Goal: Task Accomplishment & Management: Manage account settings

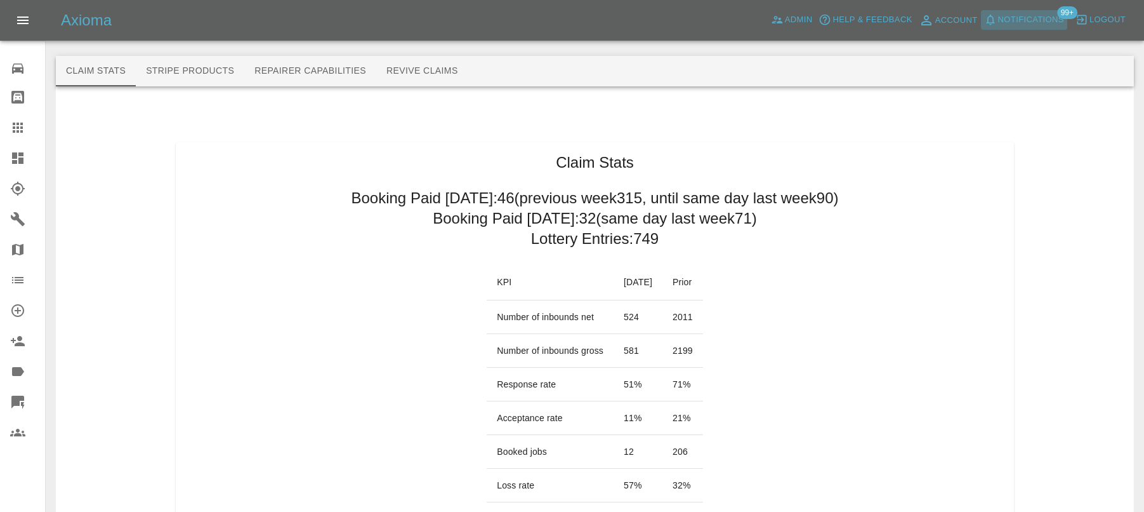
scroll to position [58, 0]
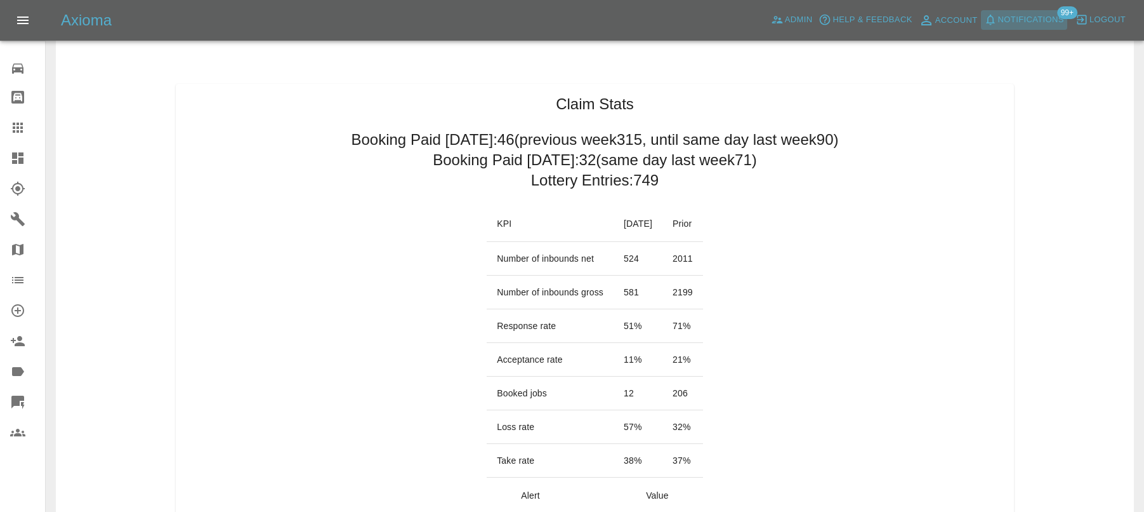
click at [1026, 18] on span "Notifications" at bounding box center [1031, 20] width 66 height 15
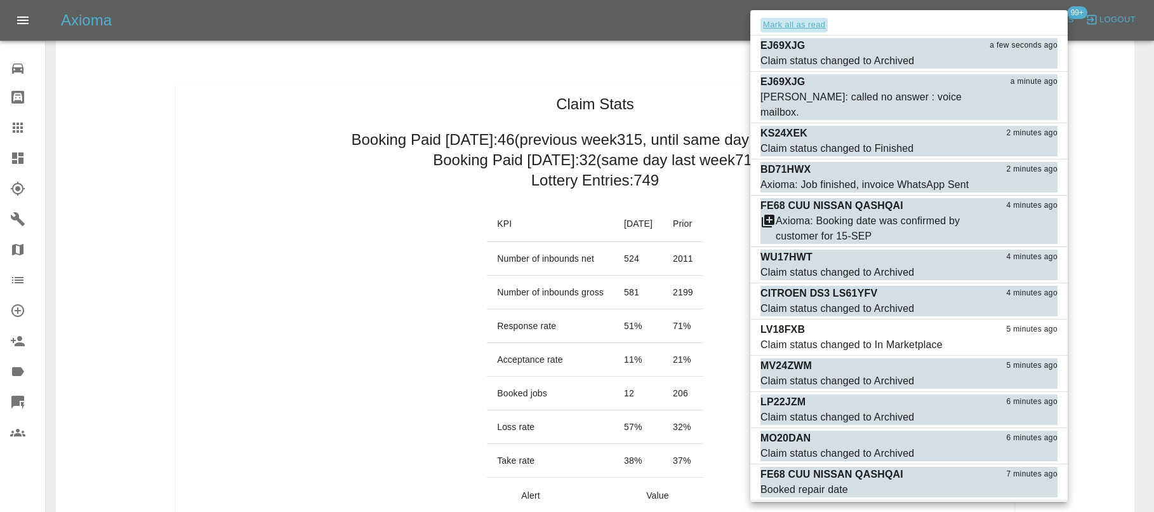
drag, startPoint x: 805, startPoint y: 27, endPoint x: 788, endPoint y: 29, distance: 18.0
click at [805, 27] on button "Mark all as read" at bounding box center [793, 25] width 67 height 15
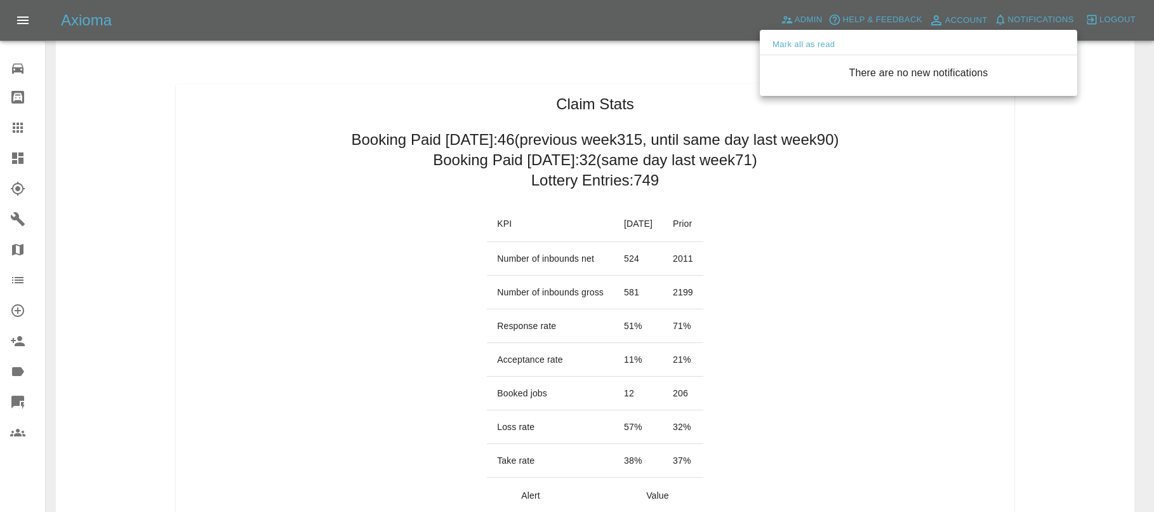
drag, startPoint x: 442, startPoint y: 105, endPoint x: 318, endPoint y: 93, distance: 124.4
click at [442, 106] on div at bounding box center [577, 256] width 1154 height 512
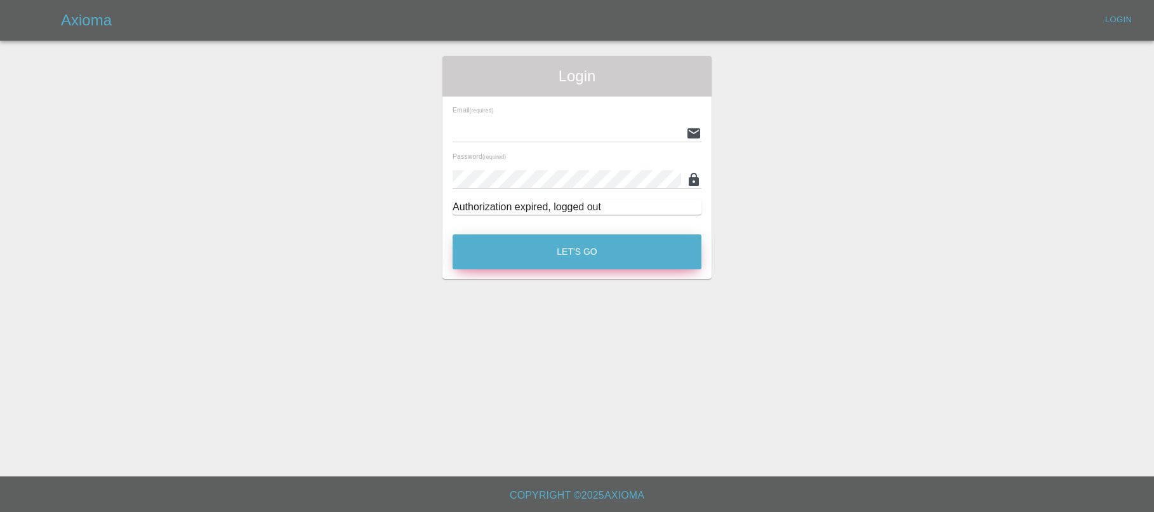
type input "lukasz@axioma.co.uk"
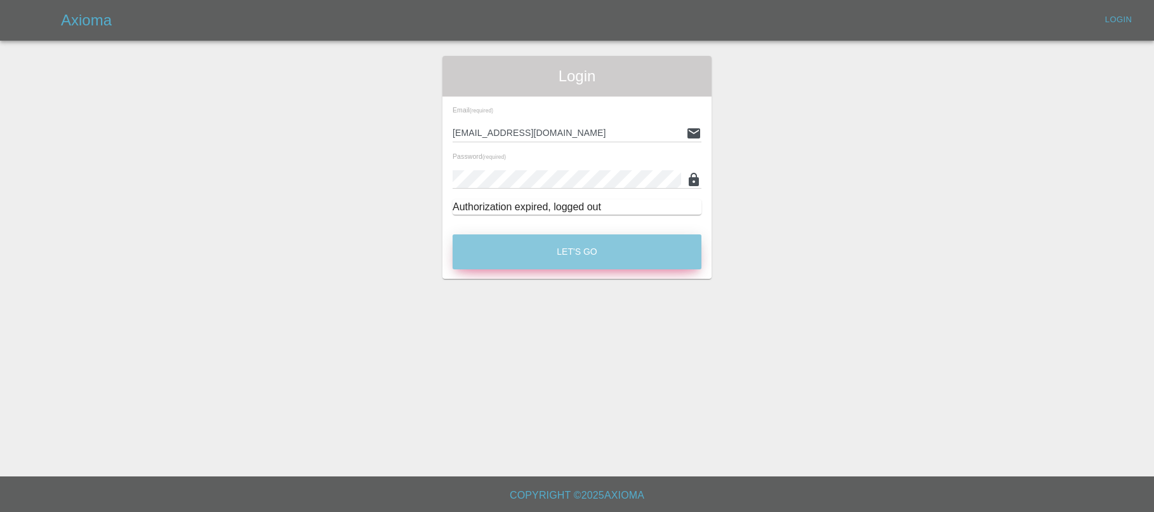
click at [538, 249] on button "Let's Go" at bounding box center [577, 251] width 249 height 35
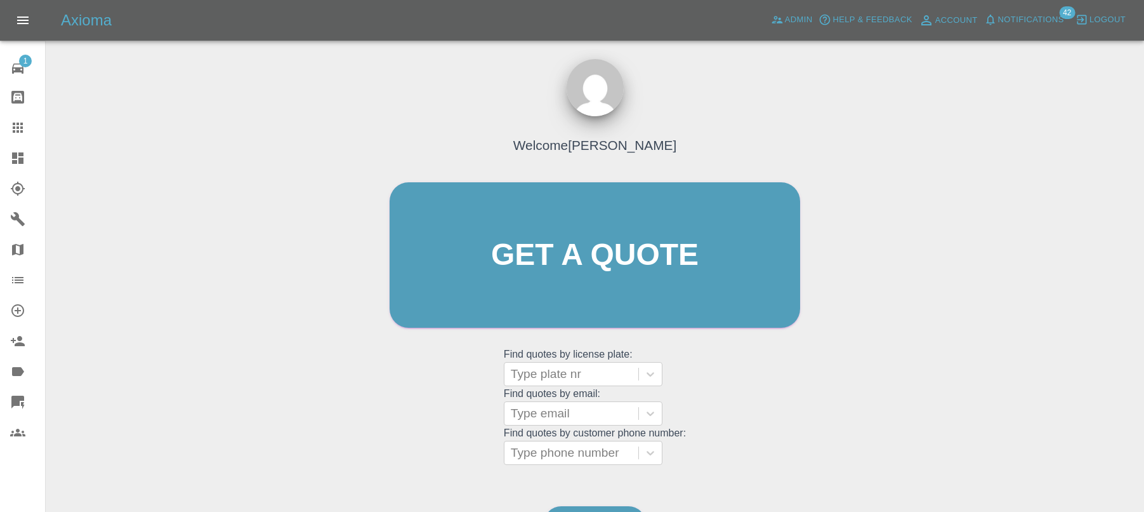
click at [1032, 17] on span "Notifications" at bounding box center [1031, 20] width 66 height 15
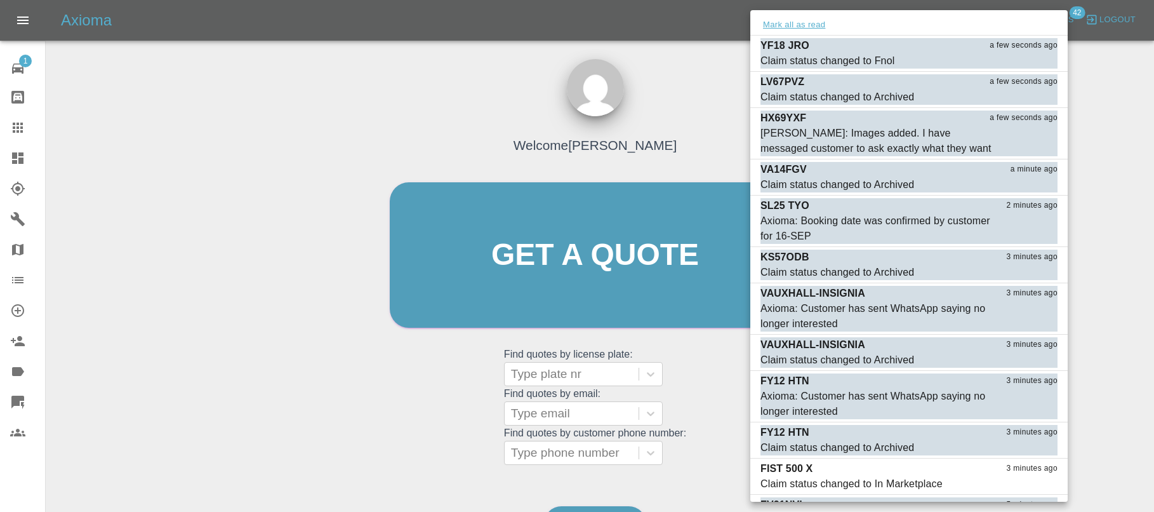
click at [819, 25] on button "Mark all as read" at bounding box center [793, 25] width 67 height 15
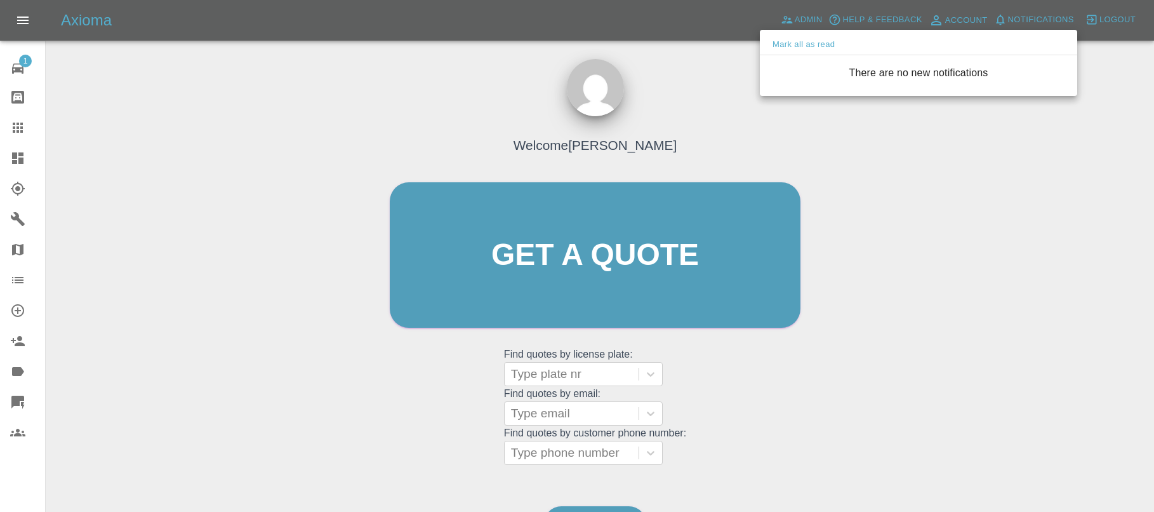
click at [725, 67] on div at bounding box center [577, 256] width 1154 height 512
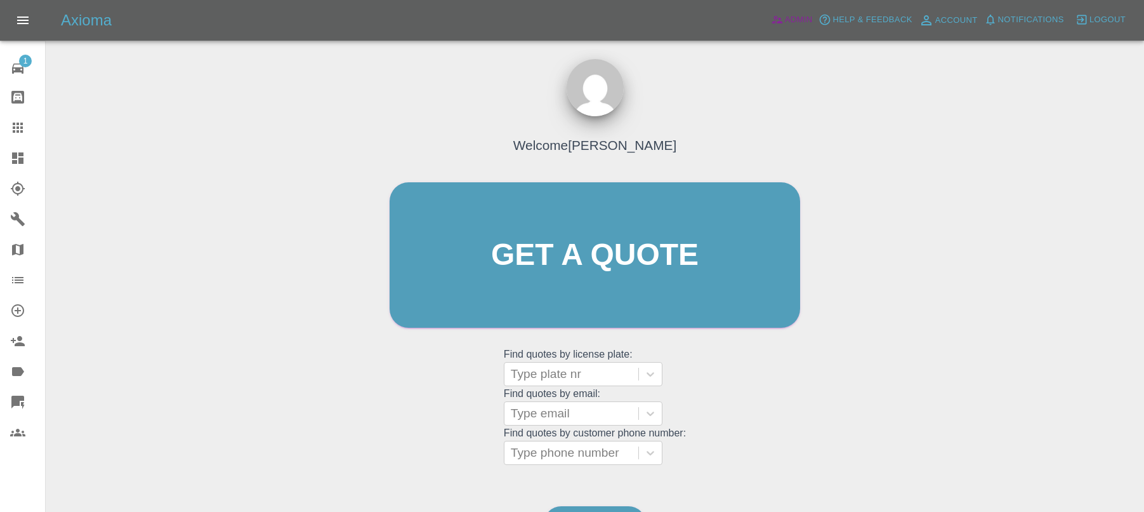
click at [785, 23] on span "Admin" at bounding box center [799, 20] width 28 height 15
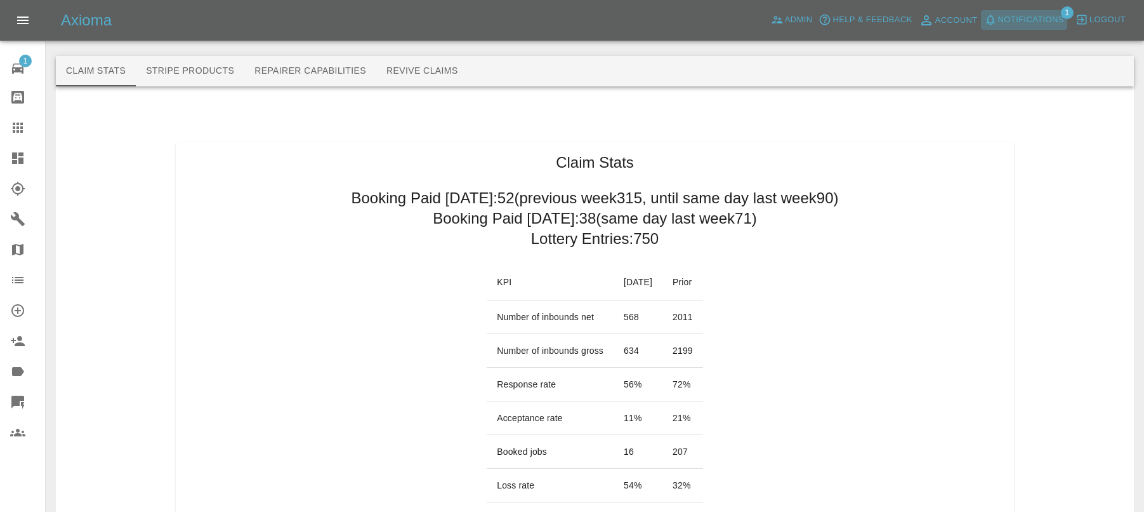
click at [1030, 26] on span "Notifications" at bounding box center [1031, 20] width 66 height 15
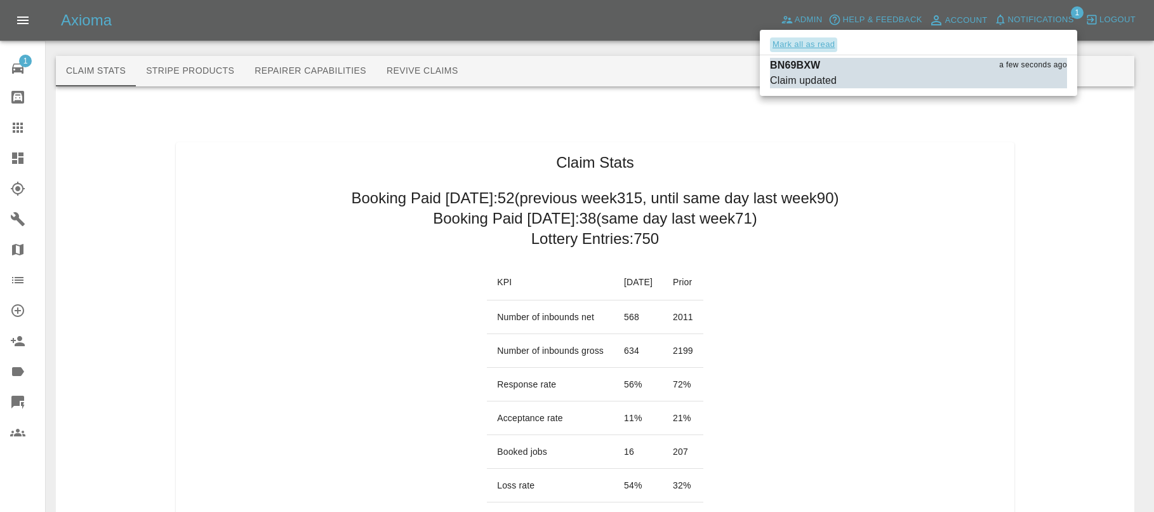
click at [798, 43] on button "Mark all as read" at bounding box center [803, 44] width 67 height 15
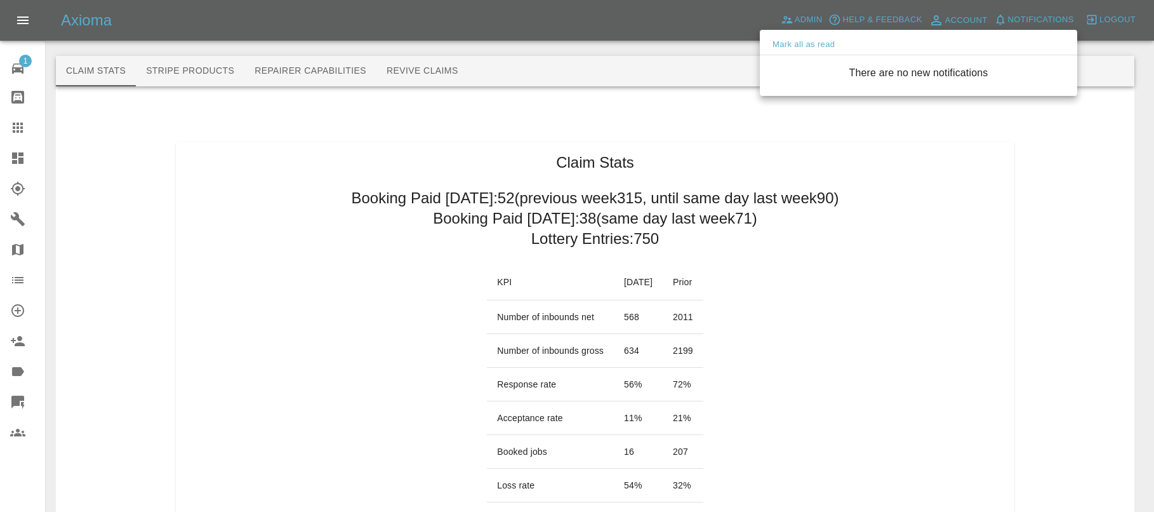
drag, startPoint x: 712, startPoint y: 114, endPoint x: 733, endPoint y: 95, distance: 29.2
click at [717, 109] on div at bounding box center [577, 256] width 1154 height 512
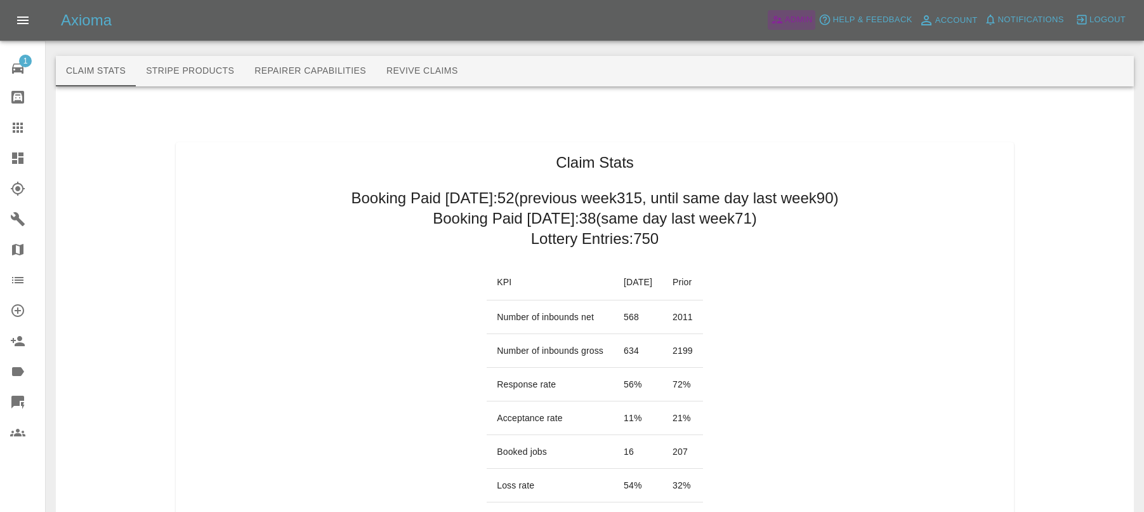
drag, startPoint x: 790, startPoint y: 18, endPoint x: 1151, endPoint y: 99, distance: 370.1
click at [790, 18] on span "Admin" at bounding box center [799, 20] width 28 height 15
click at [1026, 15] on span "Notifications" at bounding box center [1031, 20] width 66 height 15
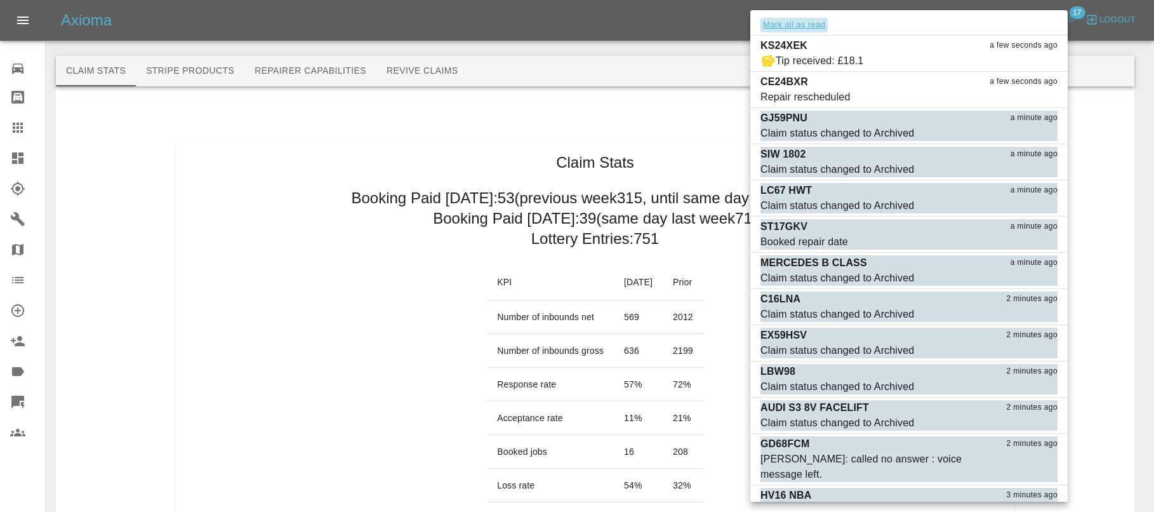
click at [811, 25] on button "Mark all as read" at bounding box center [793, 25] width 67 height 15
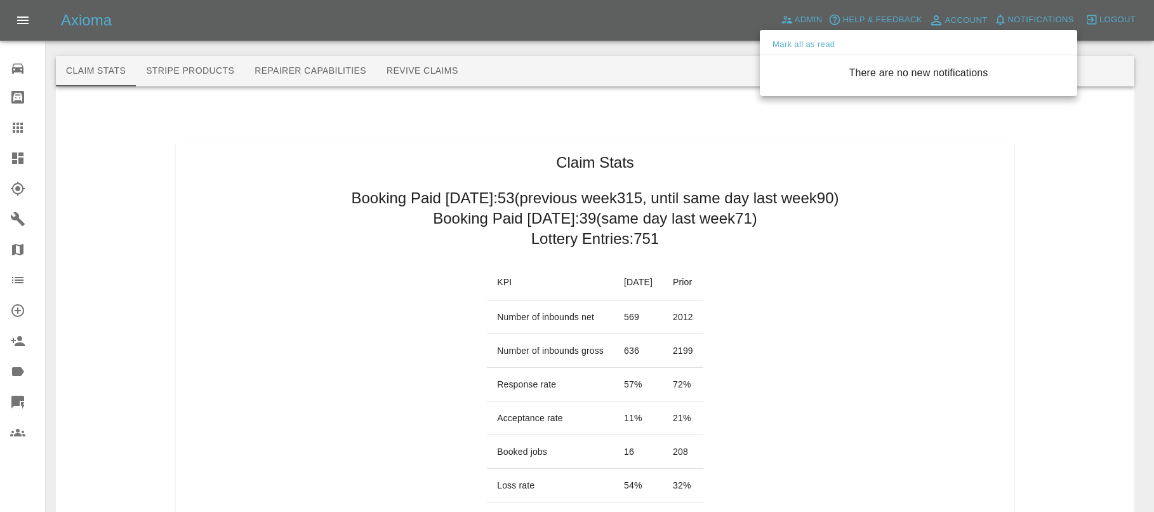
drag, startPoint x: 740, startPoint y: 159, endPoint x: 753, endPoint y: 149, distance: 16.7
click at [743, 157] on div at bounding box center [577, 256] width 1154 height 512
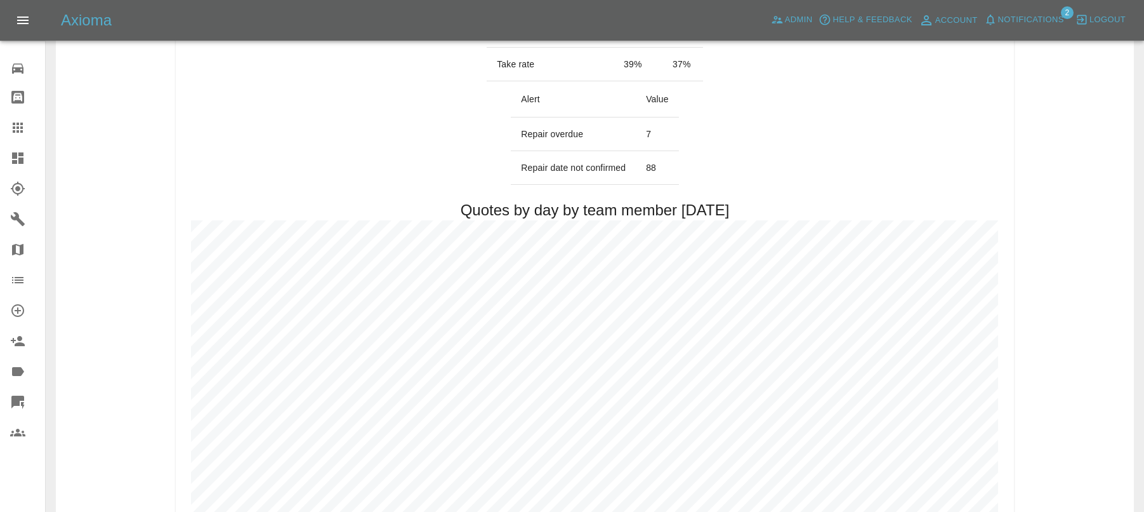
scroll to position [162, 0]
